Goal: Information Seeking & Learning: Find specific fact

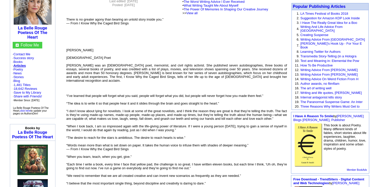
scroll to position [38, 0]
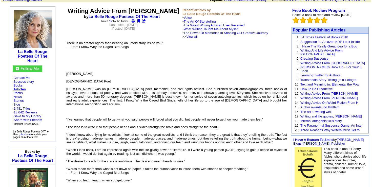
click at [112, 113] on font "[PERSON_NAME] [DEMOGRAPHIC_DATA] Poet [PERSON_NAME] was an [DEMOGRAPHIC_DATA] p…" at bounding box center [176, 178] width 221 height 213
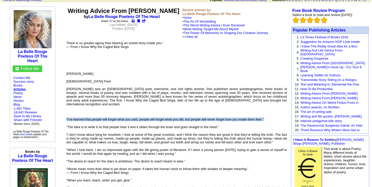
click at [112, 113] on font "[PERSON_NAME] [DEMOGRAPHIC_DATA] Poet [PERSON_NAME] was an [DEMOGRAPHIC_DATA] p…" at bounding box center [176, 178] width 221 height 213
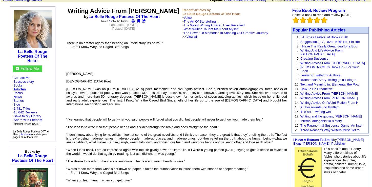
click at [144, 92] on font "[PERSON_NAME] [DEMOGRAPHIC_DATA] Poet [PERSON_NAME] was an [DEMOGRAPHIC_DATA] p…" at bounding box center [176, 178] width 221 height 213
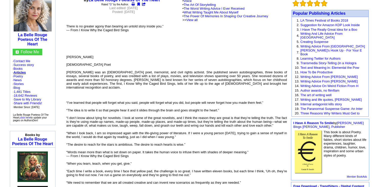
scroll to position [55, 0]
click at [133, 106] on font "[PERSON_NAME] [DEMOGRAPHIC_DATA] Poet [PERSON_NAME] was an [DEMOGRAPHIC_DATA] p…" at bounding box center [176, 161] width 221 height 213
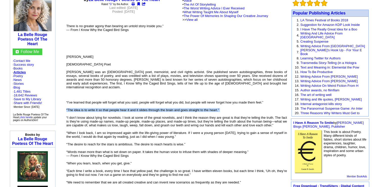
click at [133, 106] on font "[PERSON_NAME] [DEMOGRAPHIC_DATA] Poet [PERSON_NAME] was an [DEMOGRAPHIC_DATA] p…" at bounding box center [176, 161] width 221 height 213
copy font "“The idea is to write it so that people hear it and it slides through the brain…"
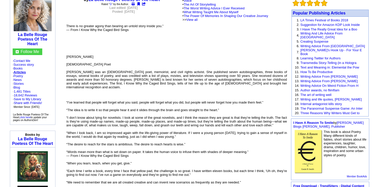
click at [179, 103] on p "[PERSON_NAME] [DEMOGRAPHIC_DATA] Poet [PERSON_NAME] was an [DEMOGRAPHIC_DATA] p…" at bounding box center [176, 152] width 221 height 232
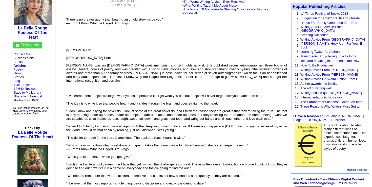
click at [155, 91] on font "[PERSON_NAME] [DEMOGRAPHIC_DATA] Poet [PERSON_NAME] was an [DEMOGRAPHIC_DATA] p…" at bounding box center [176, 154] width 221 height 213
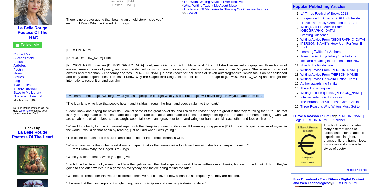
click at [155, 91] on font "[PERSON_NAME] [DEMOGRAPHIC_DATA] Poet [PERSON_NAME] was an [DEMOGRAPHIC_DATA] p…" at bounding box center [176, 154] width 221 height 213
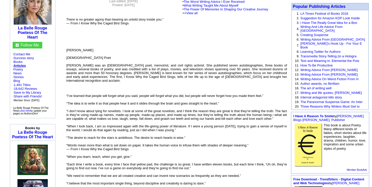
click at [149, 98] on font "[PERSON_NAME] [DEMOGRAPHIC_DATA] Poet [PERSON_NAME] was an [DEMOGRAPHIC_DATA] p…" at bounding box center [176, 154] width 221 height 213
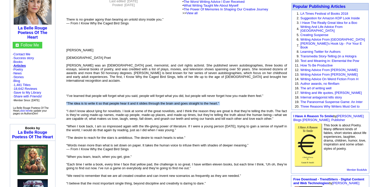
click at [149, 98] on font "[PERSON_NAME] [DEMOGRAPHIC_DATA] Poet [PERSON_NAME] was an [DEMOGRAPHIC_DATA] p…" at bounding box center [176, 154] width 221 height 213
copy font "“The idea is to write it so that people hear it and it slides through the brain…"
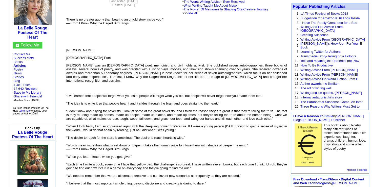
click at [150, 99] on font "[PERSON_NAME] [DEMOGRAPHIC_DATA] Poet [PERSON_NAME] was an [DEMOGRAPHIC_DATA] p…" at bounding box center [176, 154] width 221 height 213
